Goal: Information Seeking & Learning: Learn about a topic

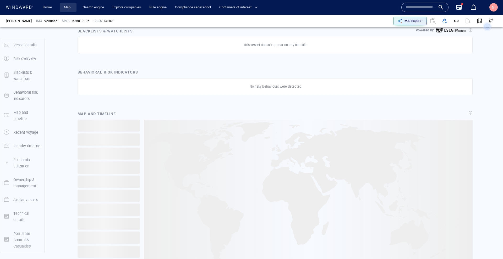
click at [74, 9] on link "Map" at bounding box center [68, 7] width 13 height 9
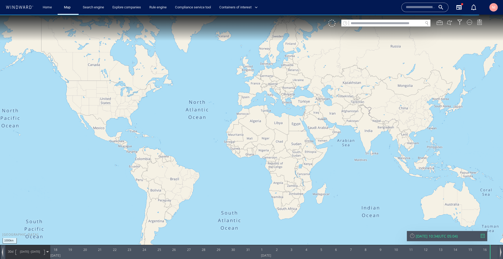
click at [415, 24] on input "text" at bounding box center [386, 23] width 74 height 7
paste input "*******"
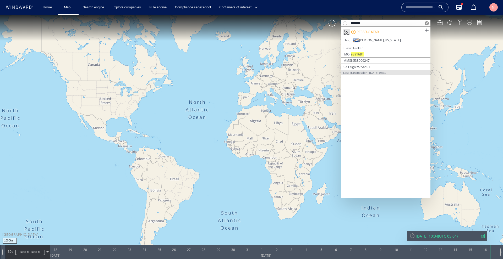
type input "*******"
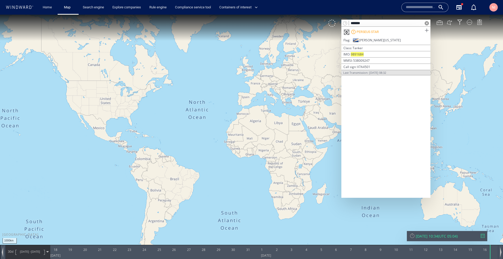
click at [425, 29] on span at bounding box center [427, 30] width 7 height 7
click at [427, 21] on span at bounding box center [427, 23] width 4 height 4
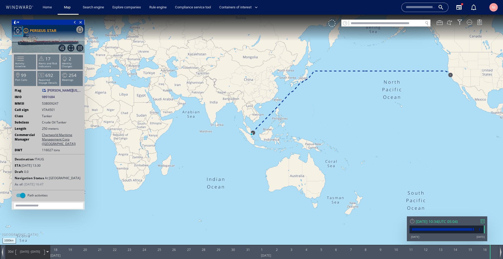
click at [483, 221] on div at bounding box center [483, 222] width 4 height 4
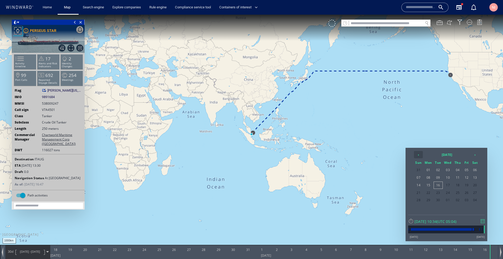
click at [418, 153] on th "‹" at bounding box center [418, 154] width 9 height 7
click at [466, 200] on span "30" at bounding box center [467, 200] width 8 height 7
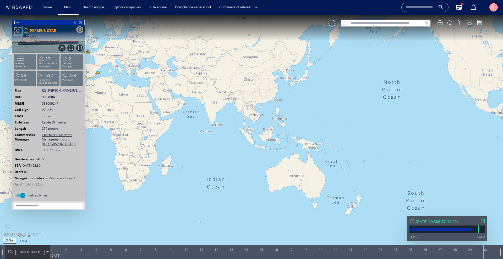
click at [47, 252] on span at bounding box center [47, 252] width 2 height 2
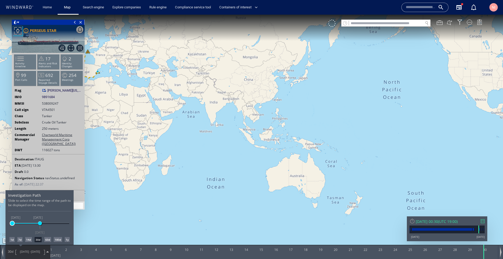
drag, startPoint x: 30, startPoint y: 222, endPoint x: 10, endPoint y: 224, distance: 19.2
click at [10, 224] on span at bounding box center [12, 224] width 4 height 4
click at [32, 223] on span at bounding box center [32, 224] width 4 height 4
drag, startPoint x: 155, startPoint y: 70, endPoint x: 290, endPoint y: 110, distance: 140.4
click at [290, 110] on div at bounding box center [251, 137] width 503 height 245
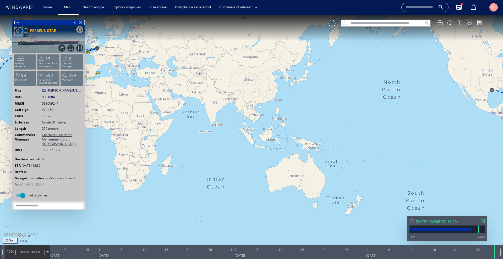
drag, startPoint x: 150, startPoint y: 70, endPoint x: 311, endPoint y: 110, distance: 166.2
click at [311, 110] on canvas "Map" at bounding box center [251, 135] width 503 height 240
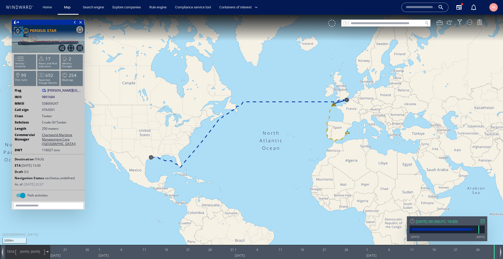
drag, startPoint x: 235, startPoint y: 143, endPoint x: 284, endPoint y: 141, distance: 48.5
click at [284, 141] on canvas "Map" at bounding box center [251, 135] width 503 height 240
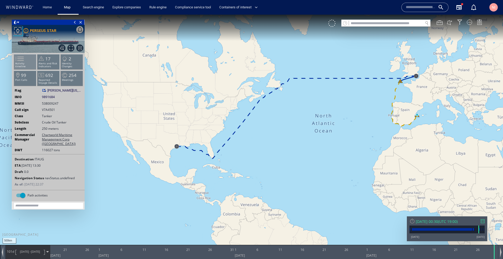
click at [28, 65] on p "Activity timeline" at bounding box center [25, 65] width 22 height 6
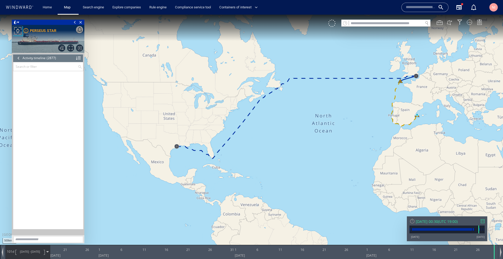
scroll to position [40505, 0]
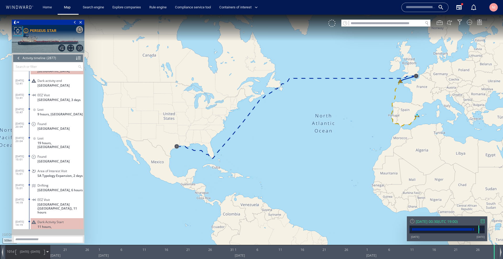
drag, startPoint x: 333, startPoint y: 98, endPoint x: 261, endPoint y: 110, distance: 72.3
click at [261, 110] on canvas "Map" at bounding box center [251, 135] width 503 height 240
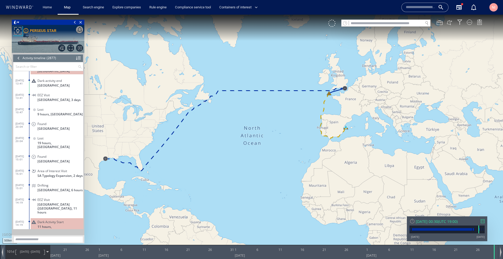
drag, startPoint x: 338, startPoint y: 98, endPoint x: 319, endPoint y: 105, distance: 20.1
click at [319, 107] on canvas "Map" at bounding box center [251, 135] width 503 height 240
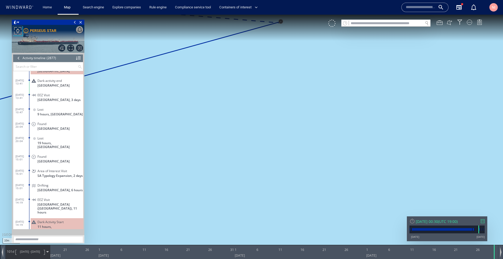
drag, startPoint x: 283, startPoint y: 43, endPoint x: 302, endPoint y: 111, distance: 71.5
click at [302, 111] on canvas "Map" at bounding box center [251, 135] width 503 height 240
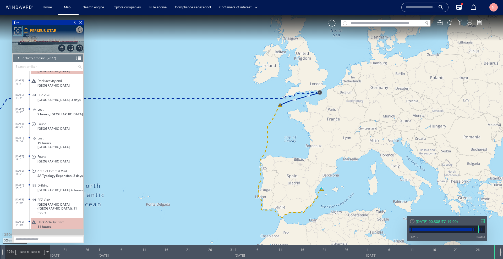
drag, startPoint x: 241, startPoint y: 176, endPoint x: 279, endPoint y: 114, distance: 73.3
click at [279, 114] on canvas "Map" at bounding box center [251, 135] width 503 height 240
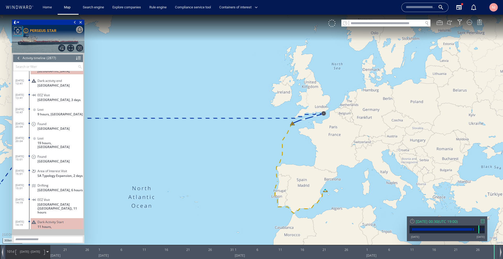
drag, startPoint x: 259, startPoint y: 143, endPoint x: 306, endPoint y: 138, distance: 48.0
click at [306, 138] on canvas "Map" at bounding box center [251, 135] width 503 height 240
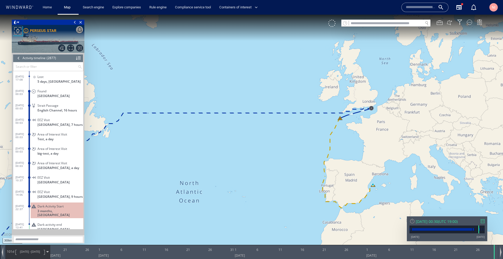
scroll to position [40358, 0]
